Goal: Task Accomplishment & Management: Manage account settings

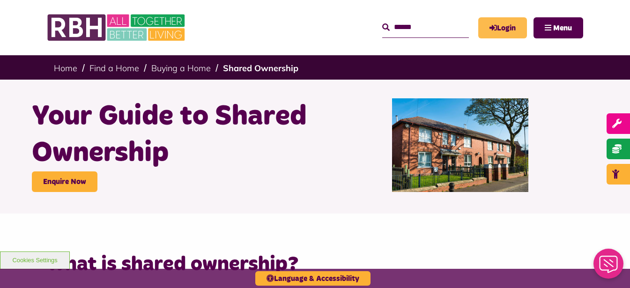
click at [505, 35] on link "Login" at bounding box center [502, 27] width 49 height 21
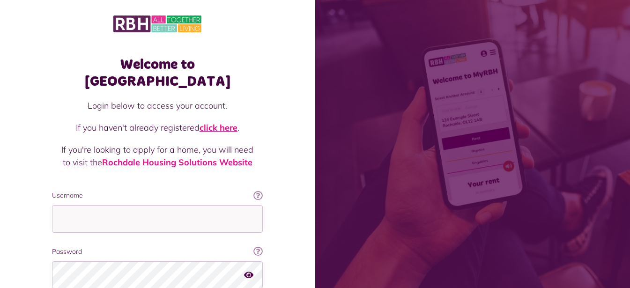
click at [216, 122] on link "click here" at bounding box center [219, 127] width 38 height 11
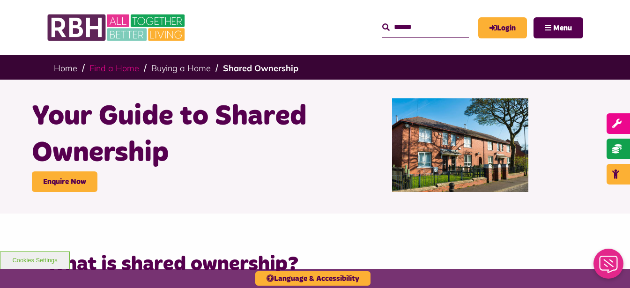
click at [96, 71] on link "Find a Home" at bounding box center [114, 68] width 50 height 11
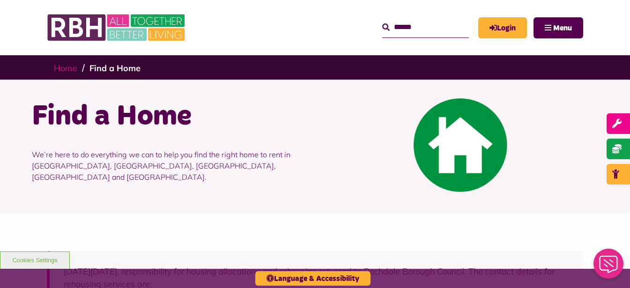
click at [66, 66] on link "Home" at bounding box center [65, 68] width 23 height 11
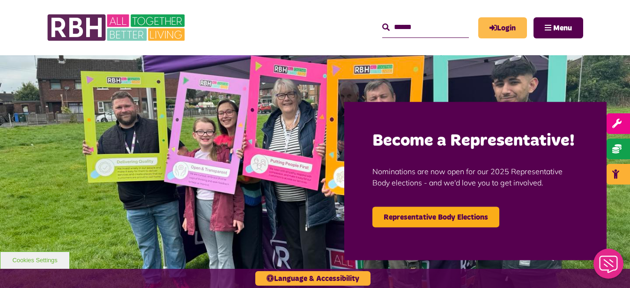
click at [502, 33] on link "Login" at bounding box center [502, 27] width 49 height 21
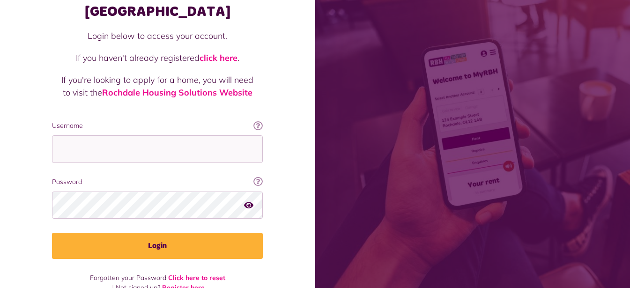
scroll to position [72, 0]
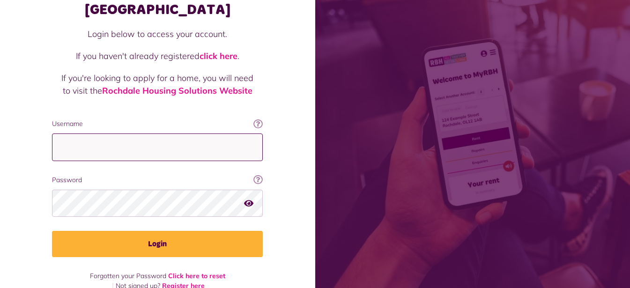
click at [216, 135] on input "Username" at bounding box center [157, 147] width 211 height 28
type input "**********"
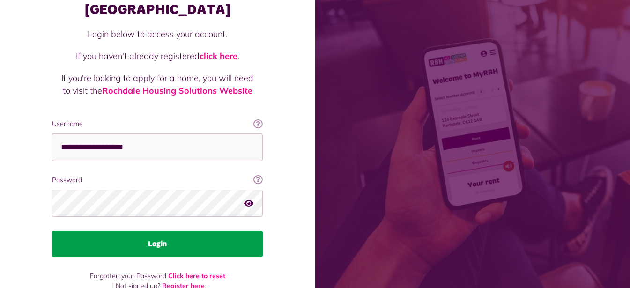
click at [170, 233] on button "Login" at bounding box center [157, 244] width 211 height 26
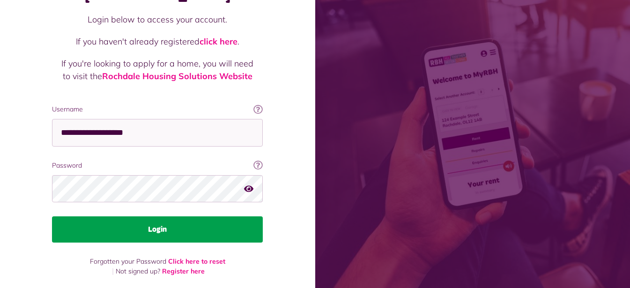
scroll to position [72, 0]
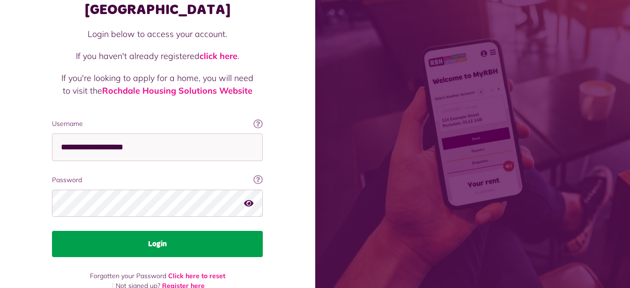
click at [161, 231] on button "Login" at bounding box center [157, 244] width 211 height 26
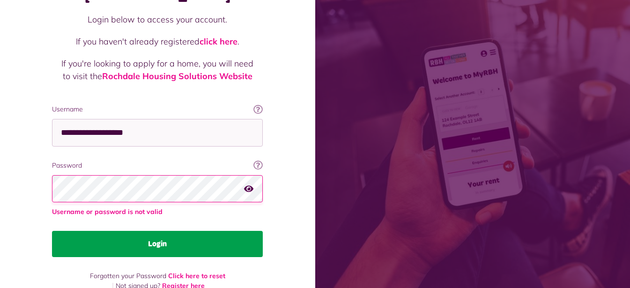
scroll to position [72, 0]
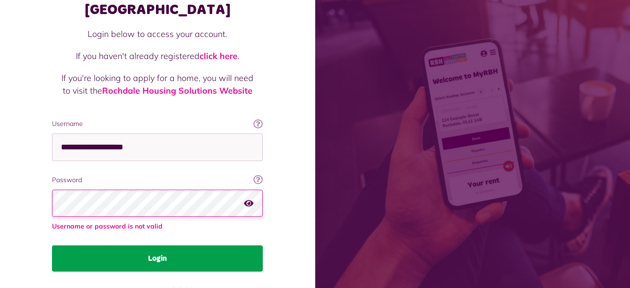
click at [198, 245] on button "Login" at bounding box center [157, 258] width 211 height 26
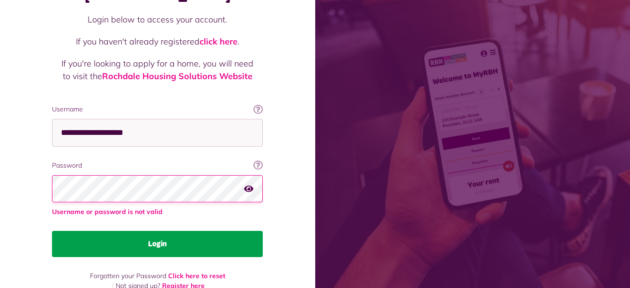
click at [232, 231] on button "Login" at bounding box center [157, 244] width 211 height 26
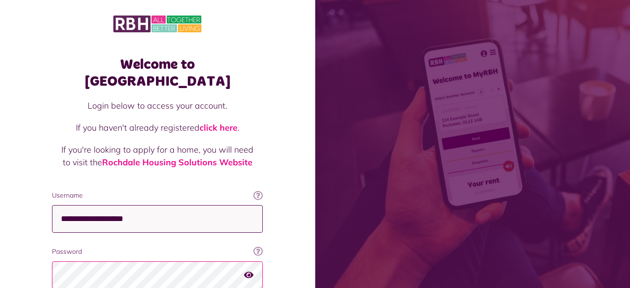
drag, startPoint x: 228, startPoint y: 208, endPoint x: 234, endPoint y: 202, distance: 7.9
click at [228, 208] on input "**********" at bounding box center [157, 219] width 211 height 28
type input "*"
type input "**********"
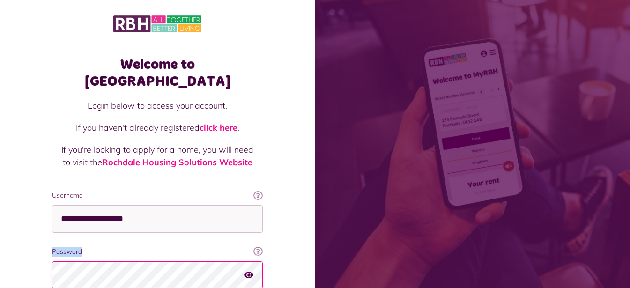
drag, startPoint x: 263, startPoint y: 228, endPoint x: 269, endPoint y: 250, distance: 22.7
click at [262, 233] on div "**********" at bounding box center [158, 212] width 230 height 330
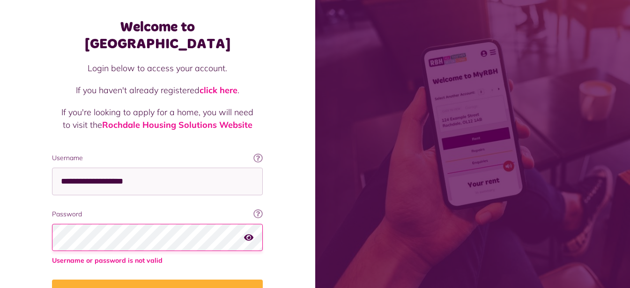
scroll to position [86, 0]
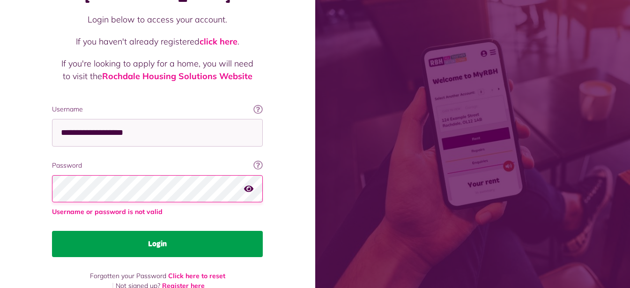
click at [185, 231] on button "Login" at bounding box center [157, 244] width 211 height 26
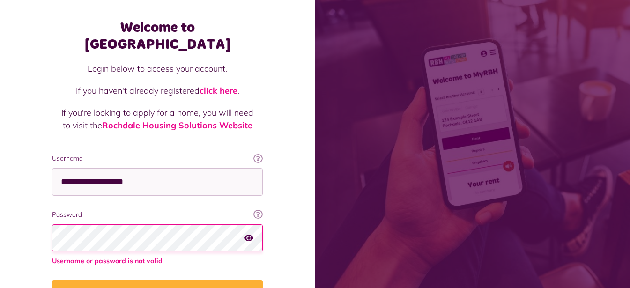
scroll to position [86, 0]
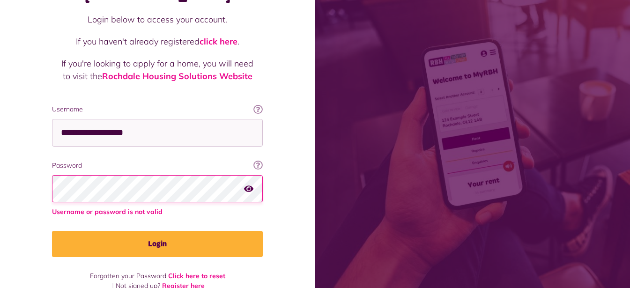
click at [65, 161] on label "Password" at bounding box center [157, 166] width 211 height 10
click at [68, 161] on label "Password" at bounding box center [157, 166] width 211 height 10
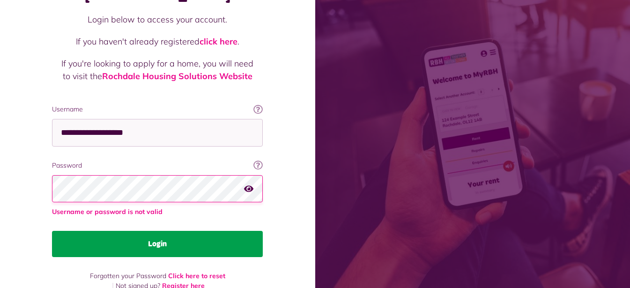
click at [164, 235] on button "Login" at bounding box center [157, 244] width 211 height 26
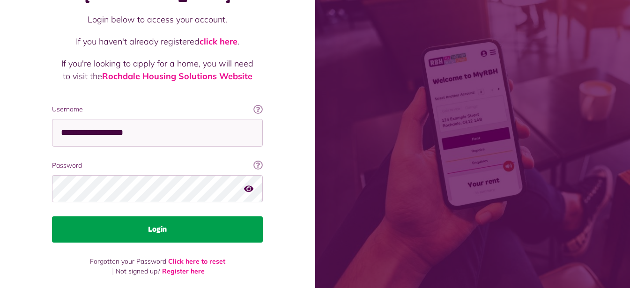
scroll to position [72, 0]
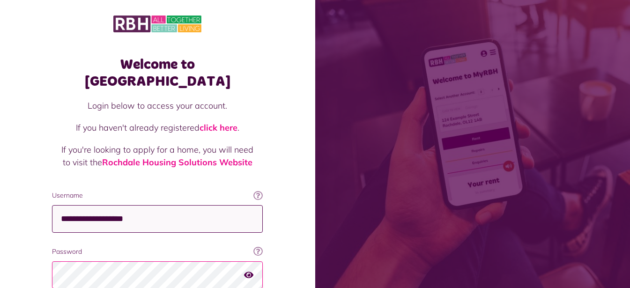
click at [182, 205] on input "**********" at bounding box center [157, 219] width 211 height 28
type input "*"
type input "**********"
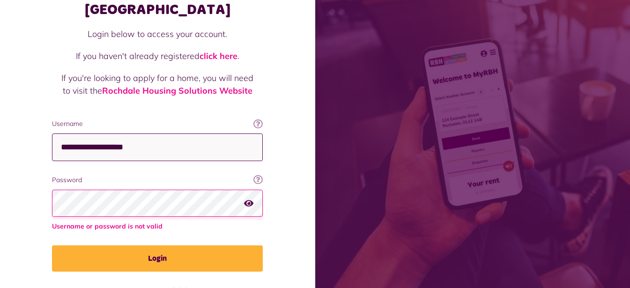
scroll to position [86, 0]
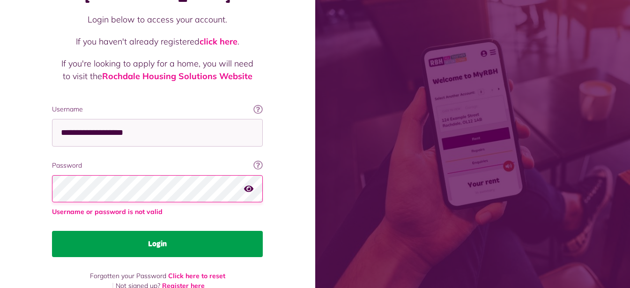
click at [74, 235] on button "Login" at bounding box center [157, 244] width 211 height 26
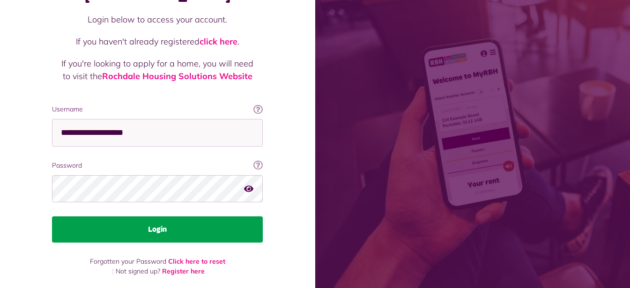
scroll to position [72, 0]
